Goal: Transaction & Acquisition: Subscribe to service/newsletter

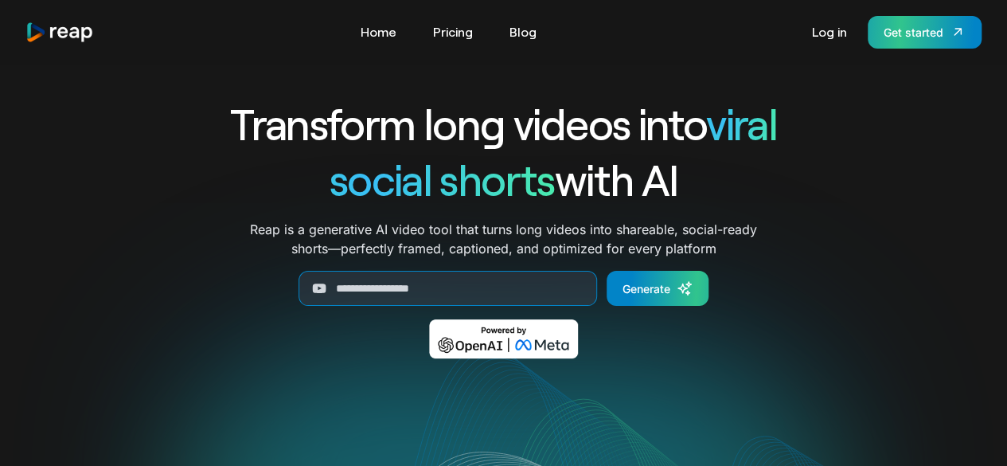
click at [922, 39] on div "Get started" at bounding box center [913, 32] width 60 height 17
click at [837, 31] on link "Log in" at bounding box center [829, 31] width 51 height 25
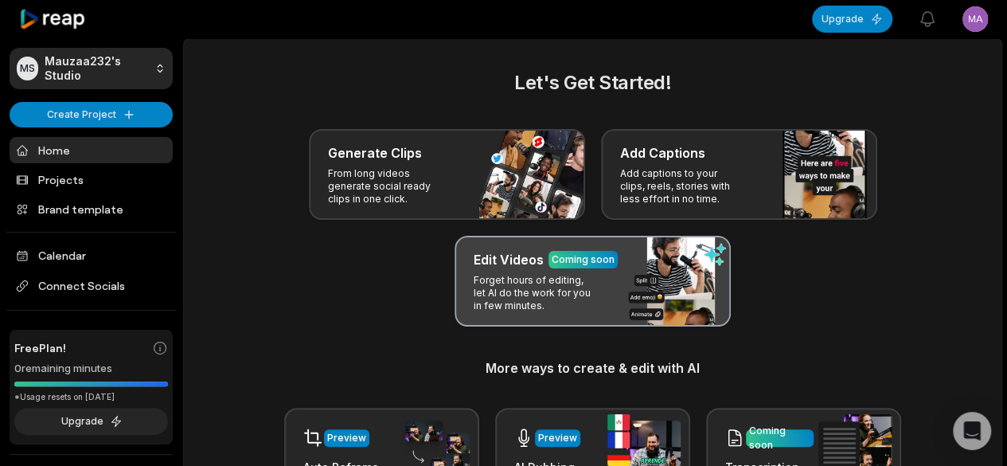
scroll to position [80, 0]
